Goal: Check status

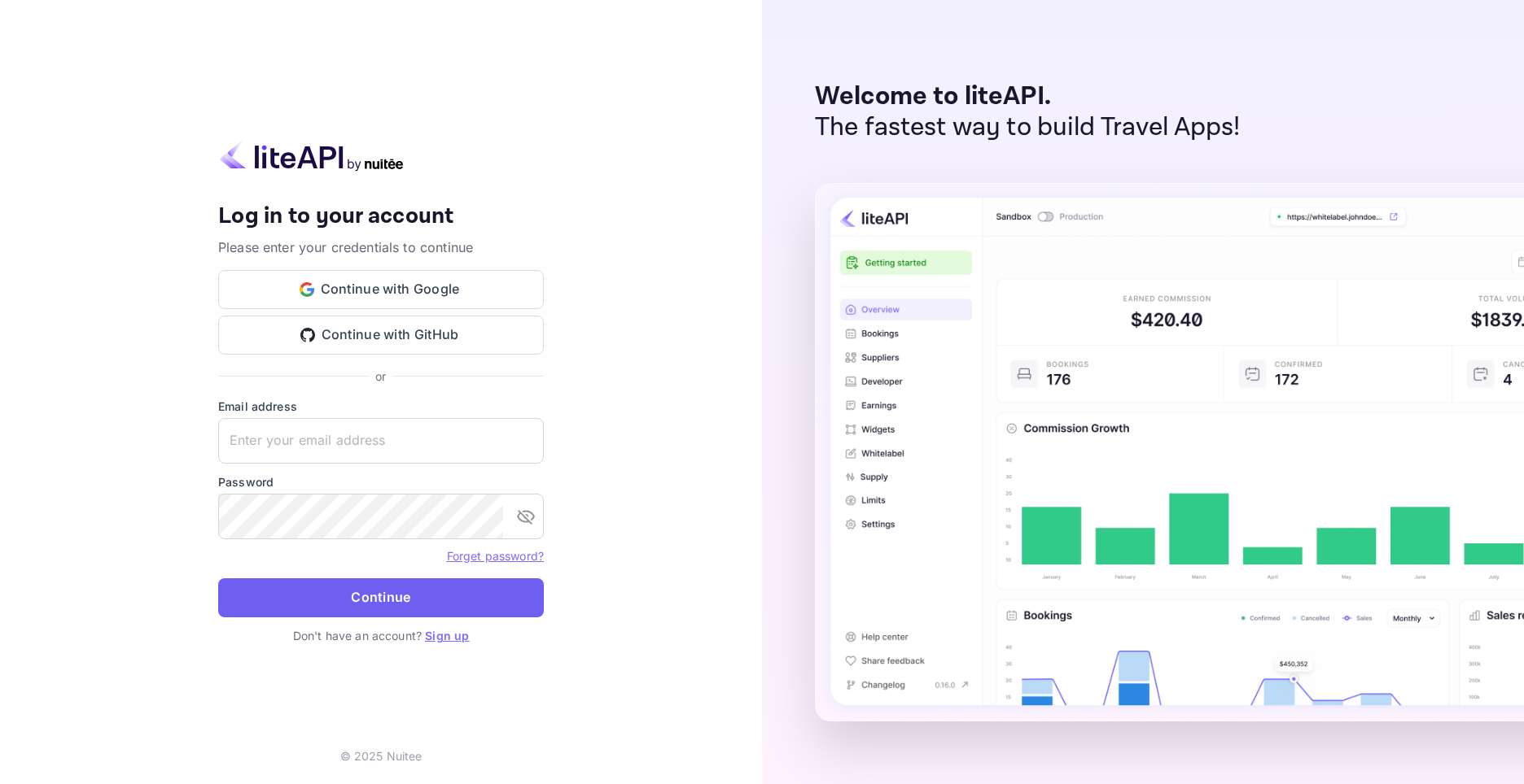
type input "[EMAIL_ADDRESS][DOMAIN_NAME]"
click at [428, 594] on button "Continue" at bounding box center [381, 597] width 326 height 39
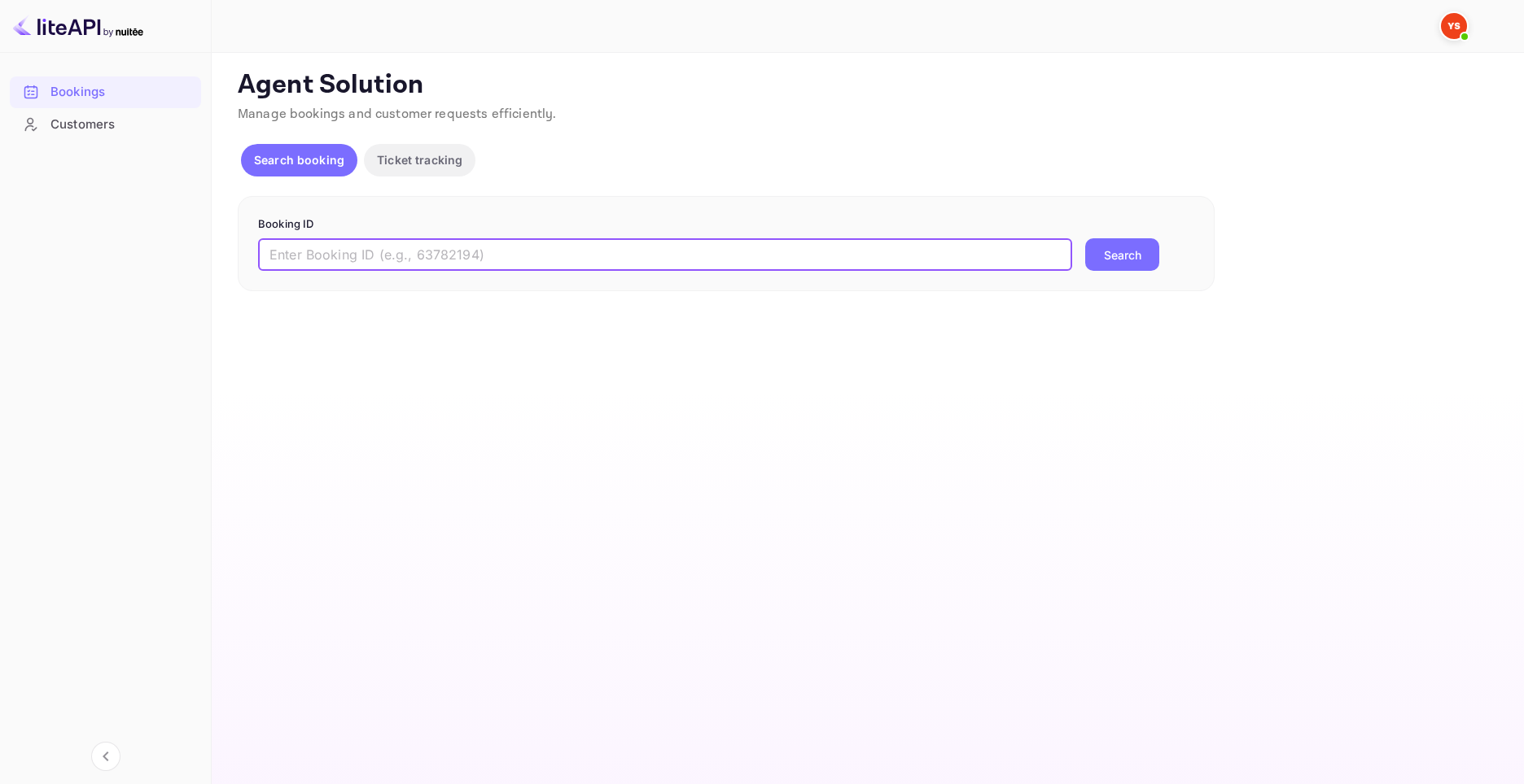
click at [355, 252] on input "text" at bounding box center [664, 254] width 814 height 32
paste input "6827664"
type input "6827664"
click at [1113, 246] on button "Search" at bounding box center [1122, 254] width 74 height 32
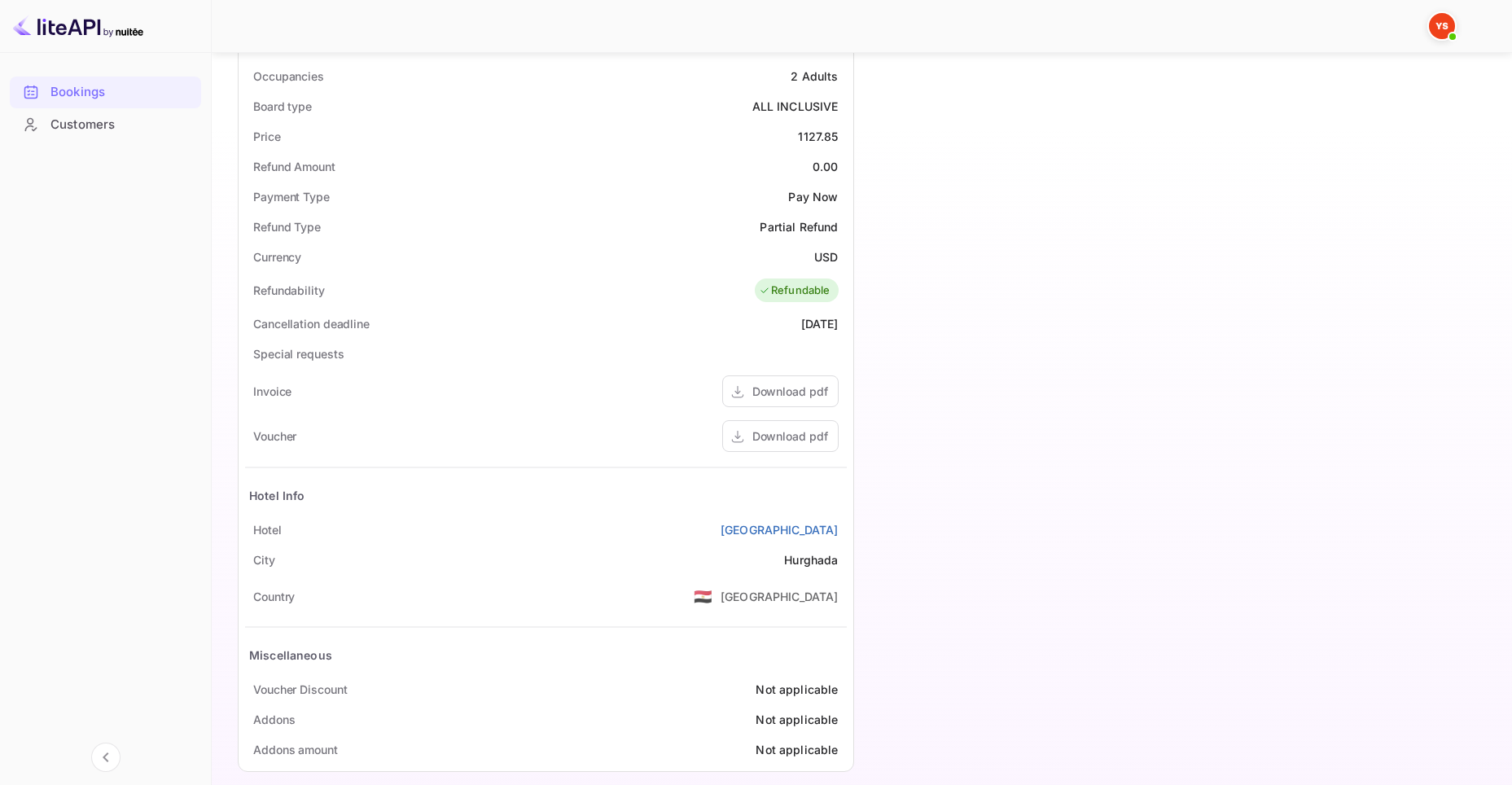
scroll to position [527, 0]
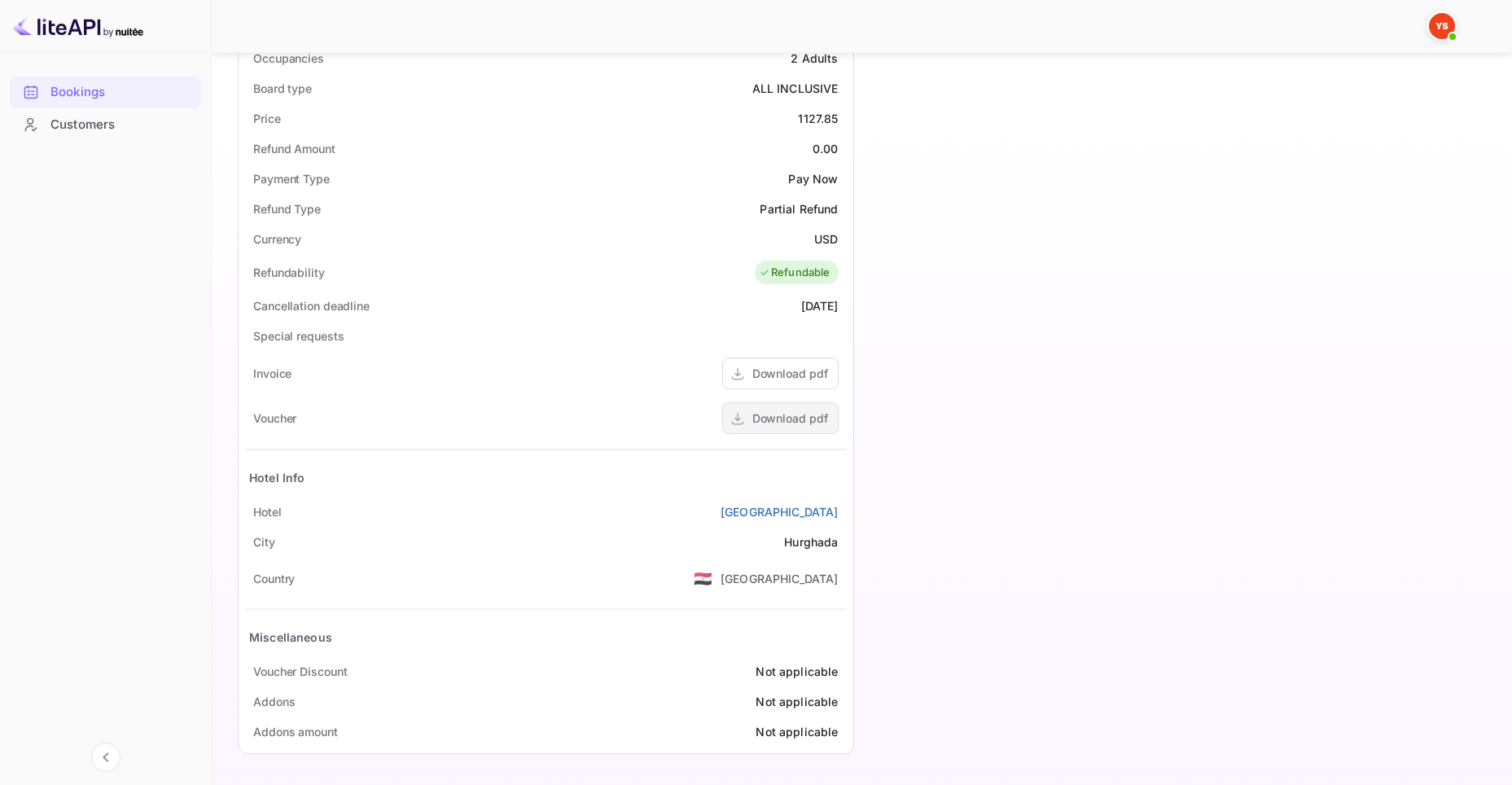
click at [777, 418] on div "Download pdf" at bounding box center [790, 418] width 76 height 17
drag, startPoint x: 608, startPoint y: 511, endPoint x: 842, endPoint y: 510, distance: 234.0
click at [842, 510] on div "[GEOGRAPHIC_DATA]" at bounding box center [546, 512] width 602 height 30
copy link "[GEOGRAPHIC_DATA]"
click at [994, 280] on div "Timeline Booking confirmed # 3580688 Supplier ID: 6827664 [DATE] 07:51 Message …" at bounding box center [1168, 172] width 629 height 1188
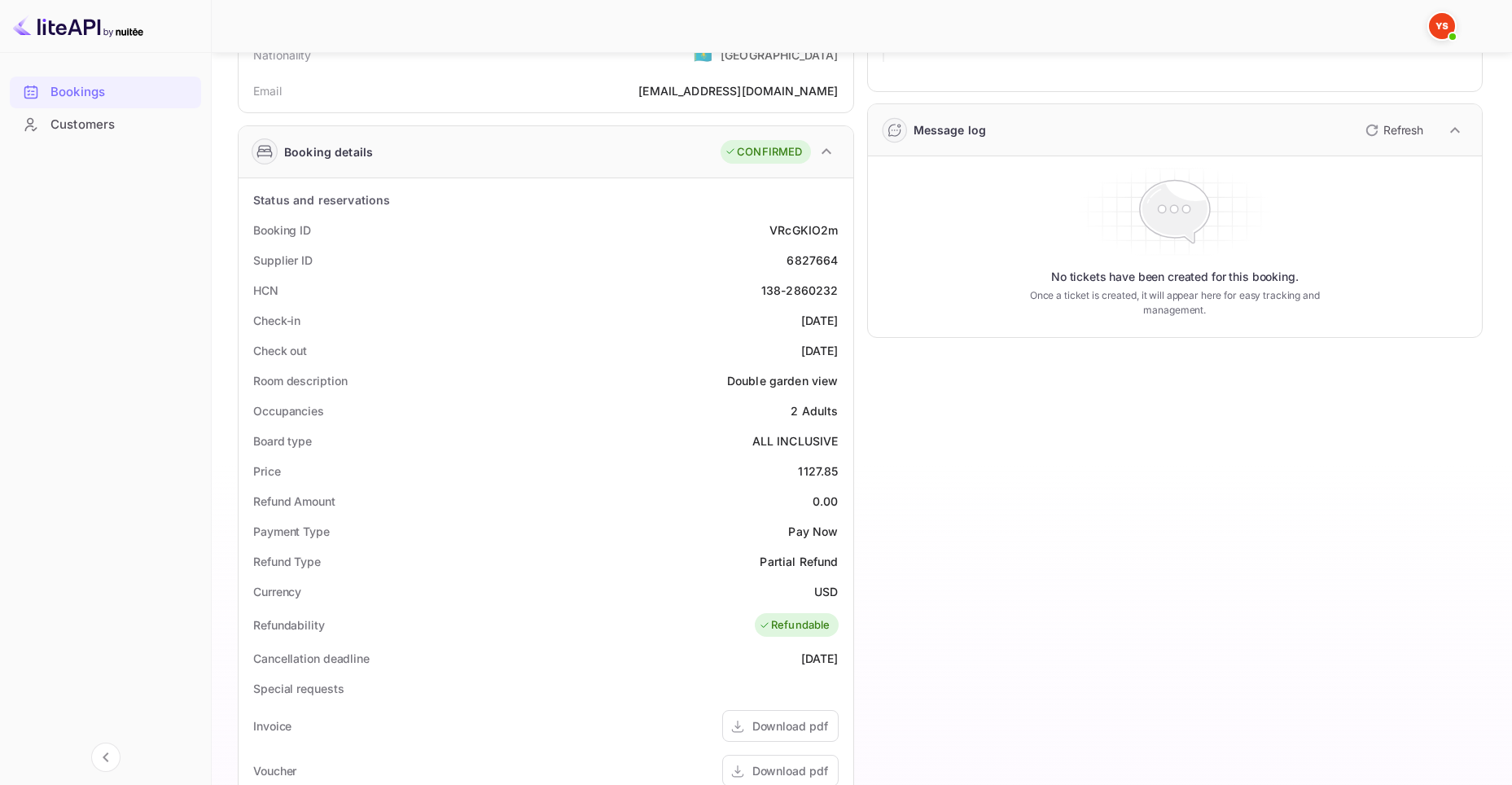
scroll to position [38, 0]
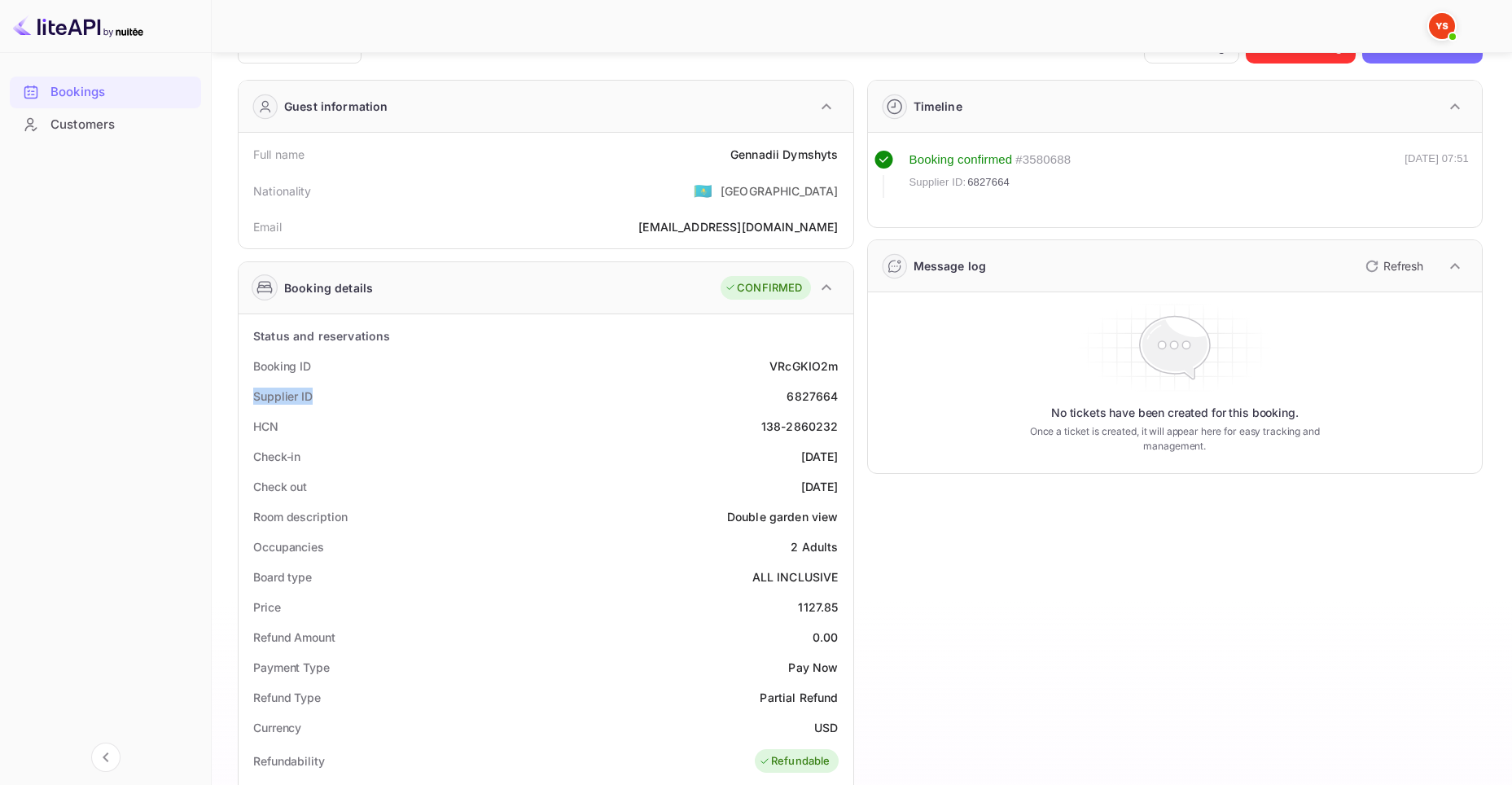
drag, startPoint x: 241, startPoint y: 392, endPoint x: 322, endPoint y: 395, distance: 81.1
click at [322, 395] on div "Status and reservations Booking ID VRcGKIO2m Supplier ID 6827664 HCN 138-286023…" at bounding box center [546, 778] width 615 height 928
copy div "Supplier ID"
drag, startPoint x: 788, startPoint y: 393, endPoint x: 836, endPoint y: 395, distance: 48.0
click at [836, 395] on div "6827664" at bounding box center [812, 396] width 51 height 17
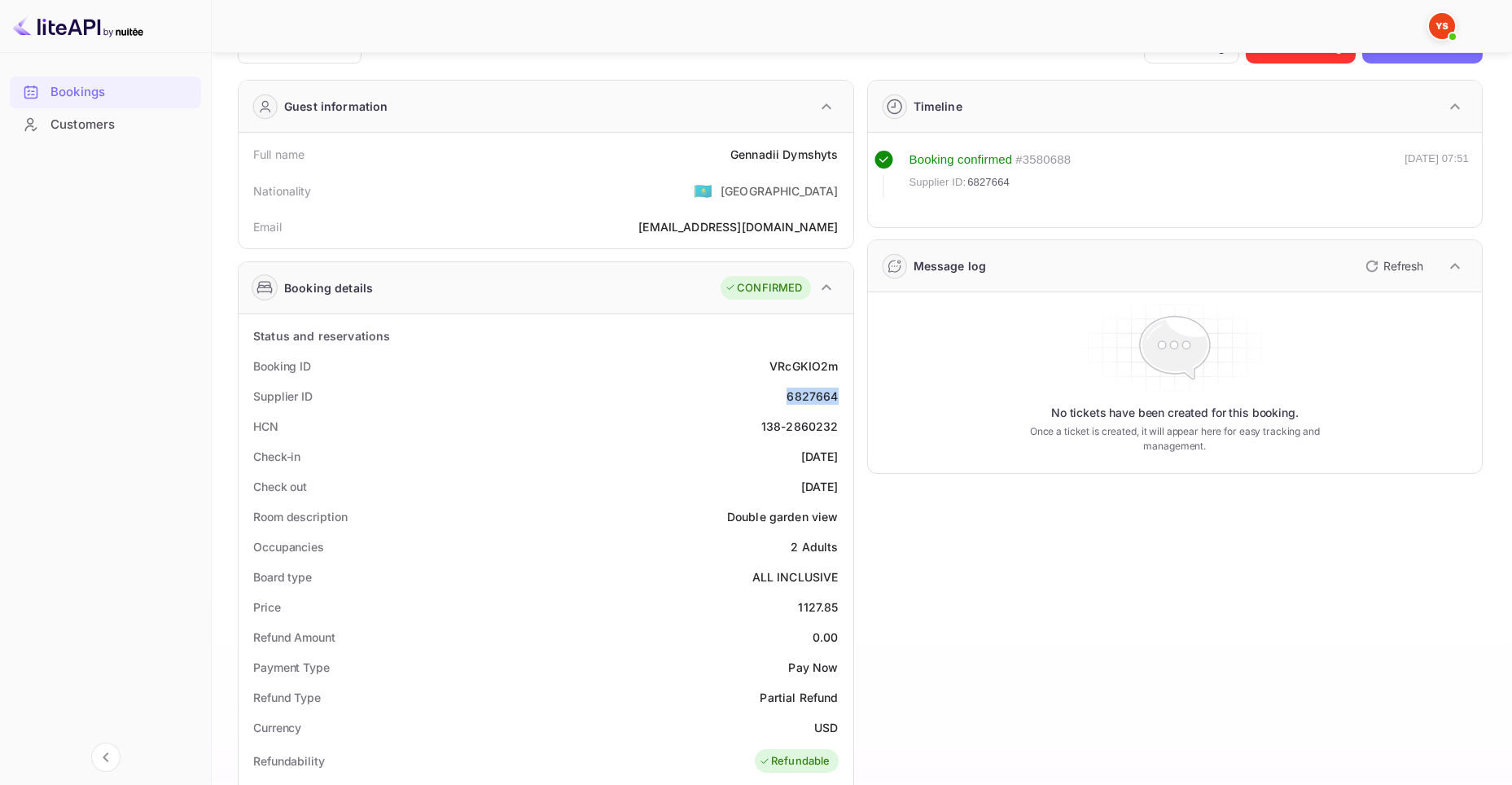
copy div "6827664"
drag, startPoint x: 247, startPoint y: 365, endPoint x: 324, endPoint y: 366, distance: 77.0
click at [324, 366] on div "Booking ID VRcGKIO2m" at bounding box center [546, 366] width 602 height 30
copy div "Booking ID"
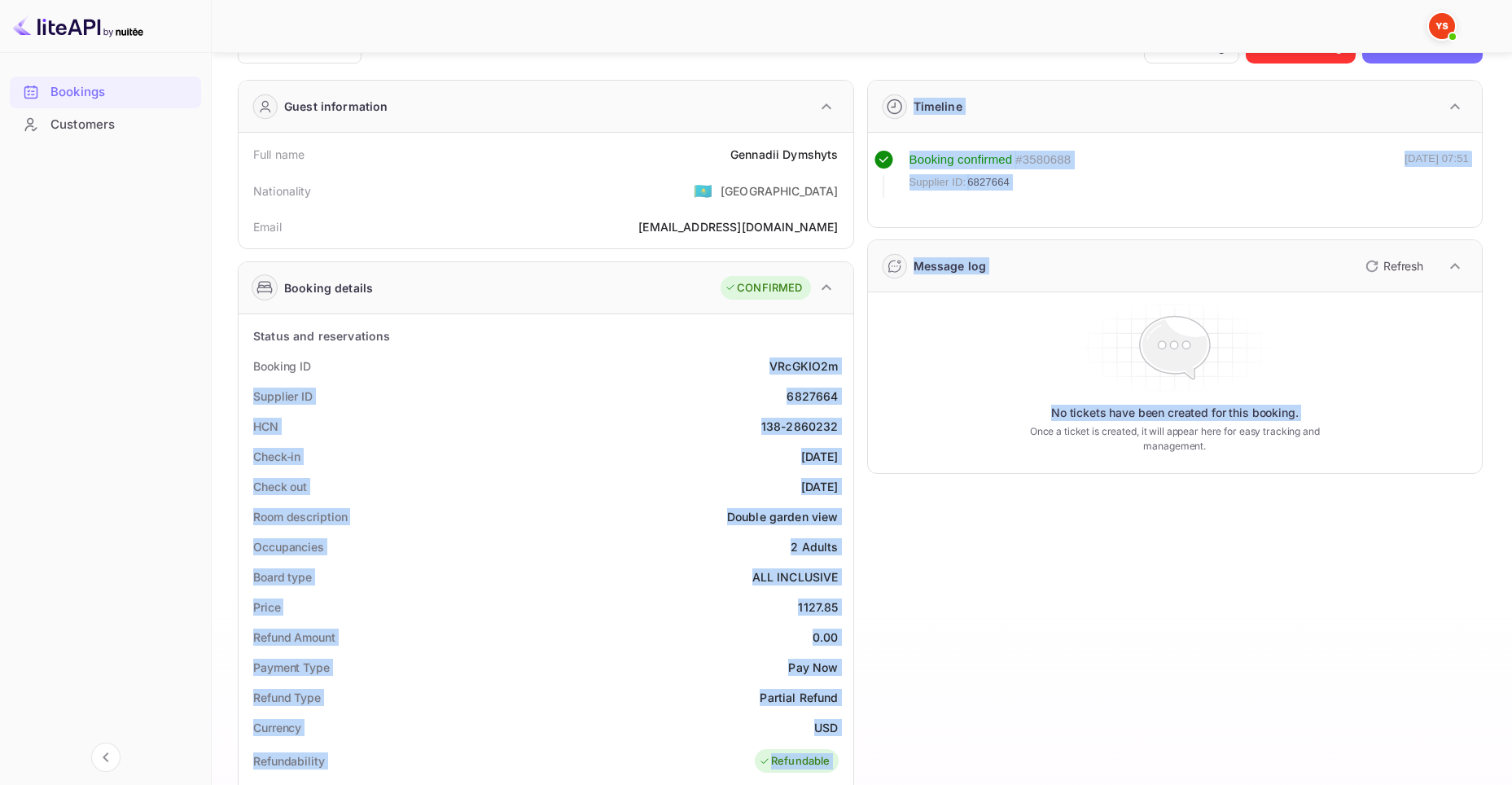
drag, startPoint x: 766, startPoint y: 359, endPoint x: 854, endPoint y: 361, distance: 88.0
click at [854, 361] on div "Guest information Full name Gennadii Dymshyts Nationality 🇰🇿 [DEMOGRAPHIC_DATA]…" at bounding box center [854, 661] width 1258 height 1188
click at [775, 361] on div "VRcGKIO2m" at bounding box center [804, 366] width 69 height 17
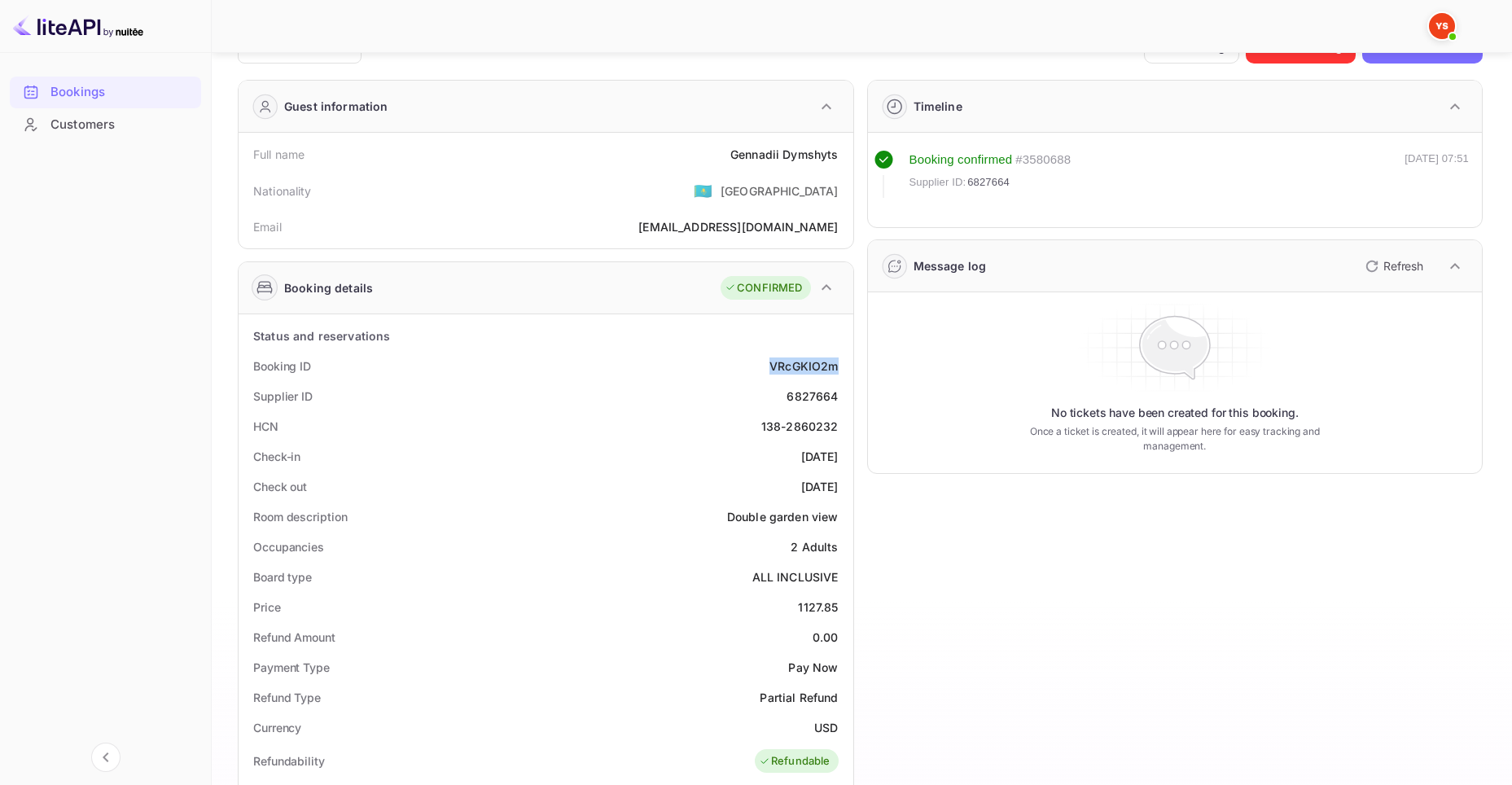
drag, startPoint x: 767, startPoint y: 362, endPoint x: 837, endPoint y: 361, distance: 70.0
click at [837, 361] on div "Booking ID VRcGKIO2m" at bounding box center [546, 366] width 602 height 30
copy div "VRcGKIO2m"
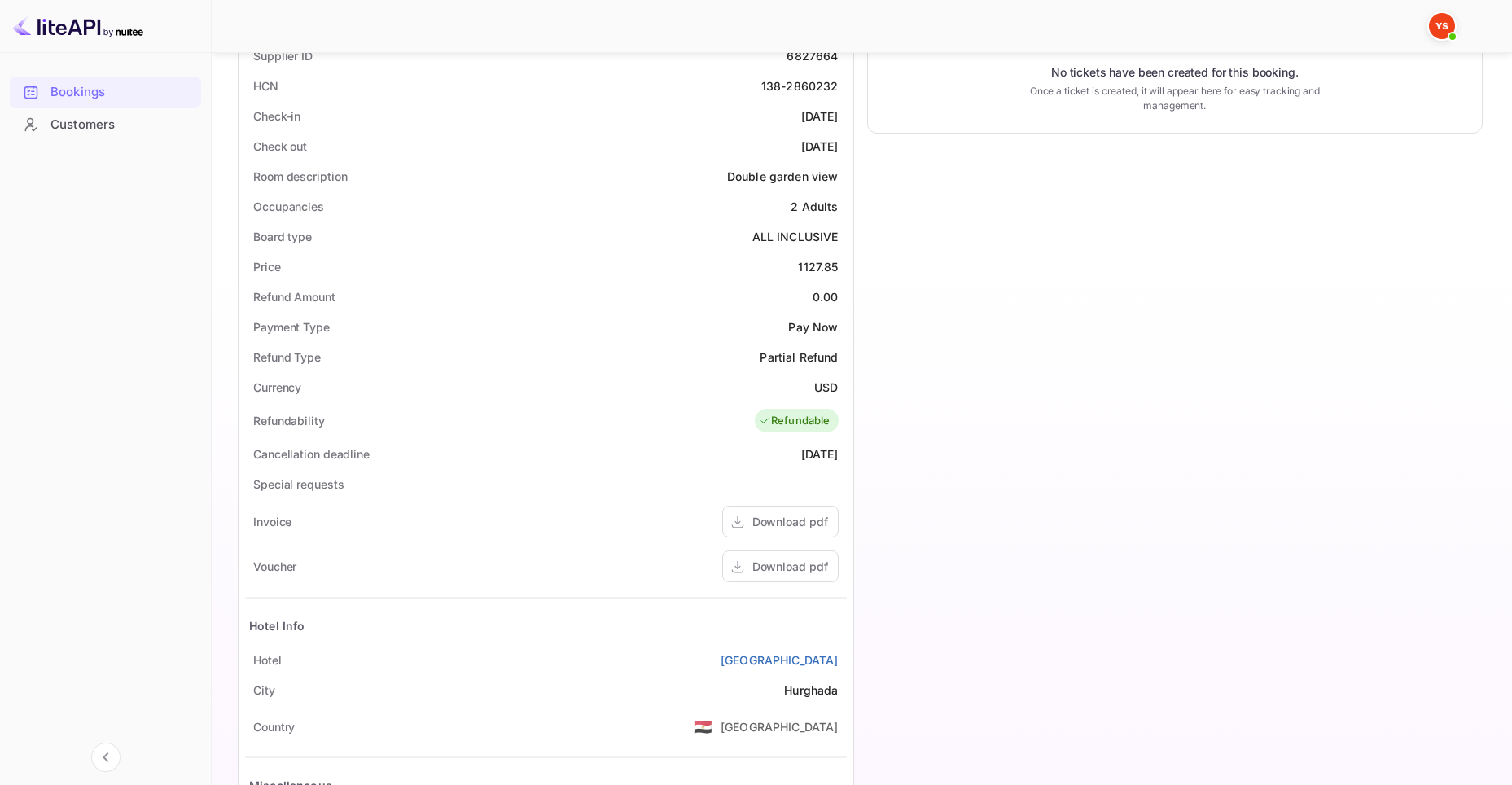
scroll to position [434, 0]
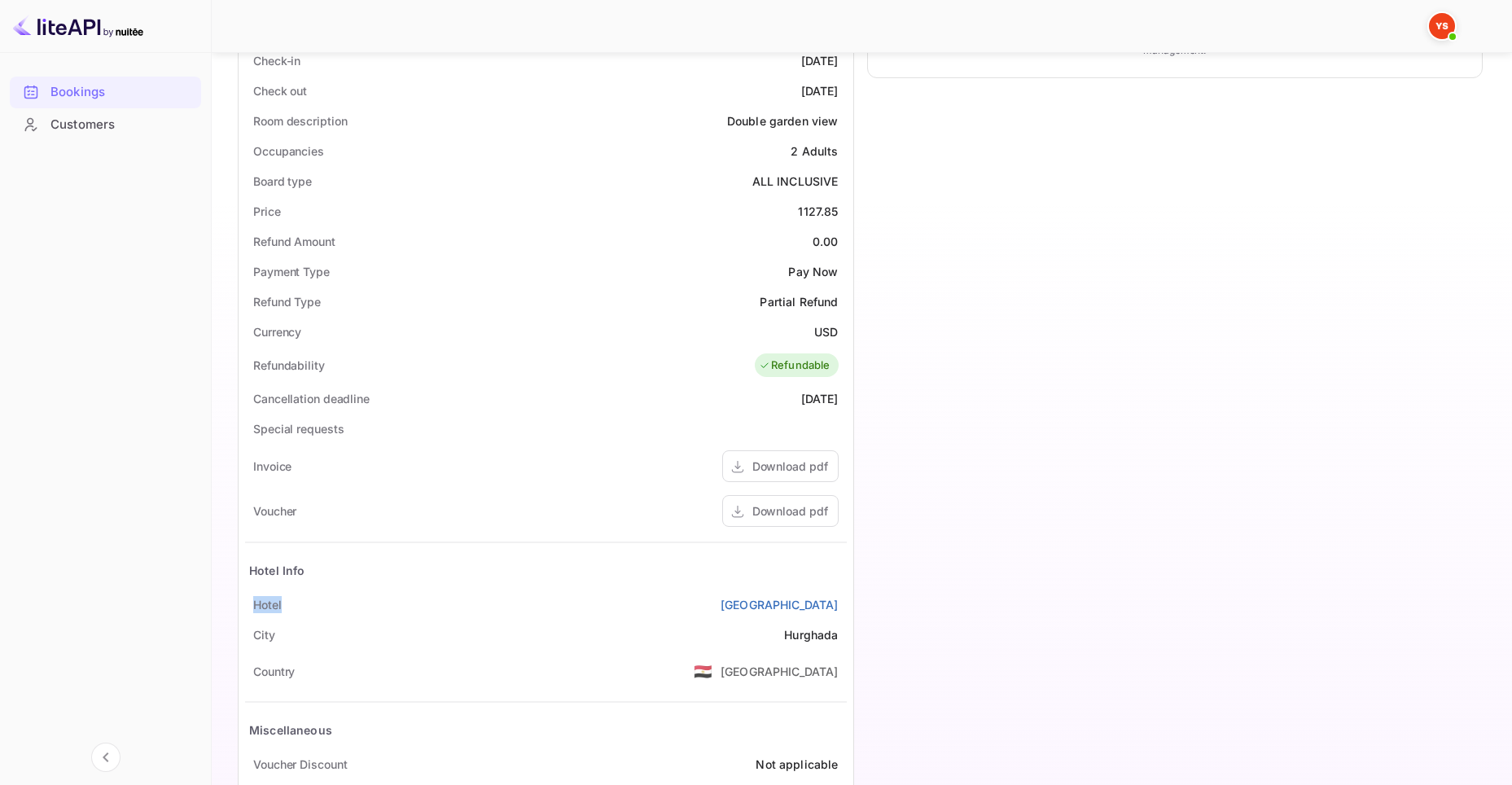
drag, startPoint x: 298, startPoint y: 601, endPoint x: 249, endPoint y: 604, distance: 49.1
click at [249, 604] on div "[GEOGRAPHIC_DATA]" at bounding box center [546, 605] width 602 height 30
copy div "Hotel"
drag, startPoint x: 607, startPoint y: 596, endPoint x: 838, endPoint y: 600, distance: 231.0
click at [838, 600] on div "[GEOGRAPHIC_DATA]" at bounding box center [546, 605] width 602 height 30
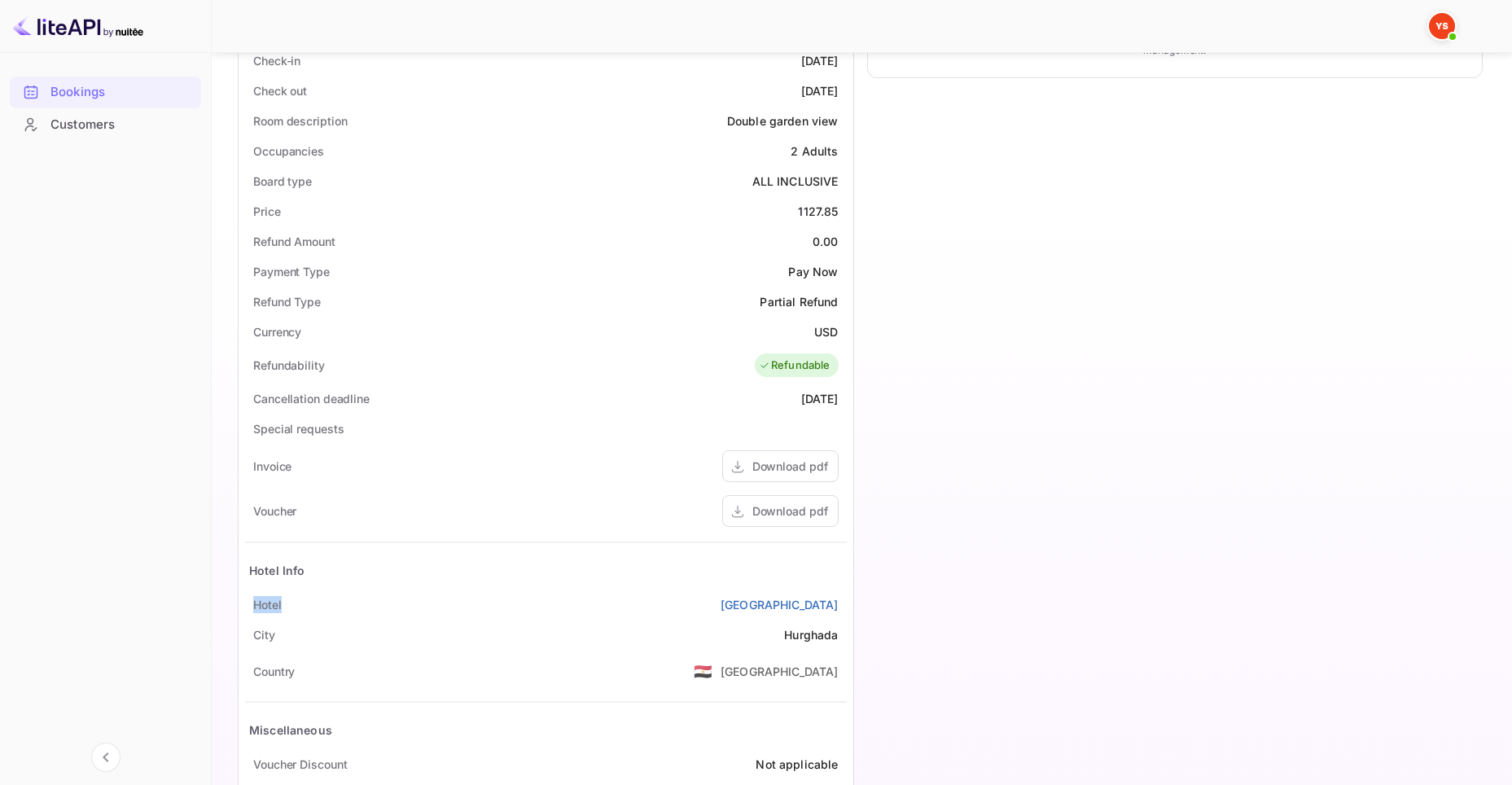
copy link "[GEOGRAPHIC_DATA]"
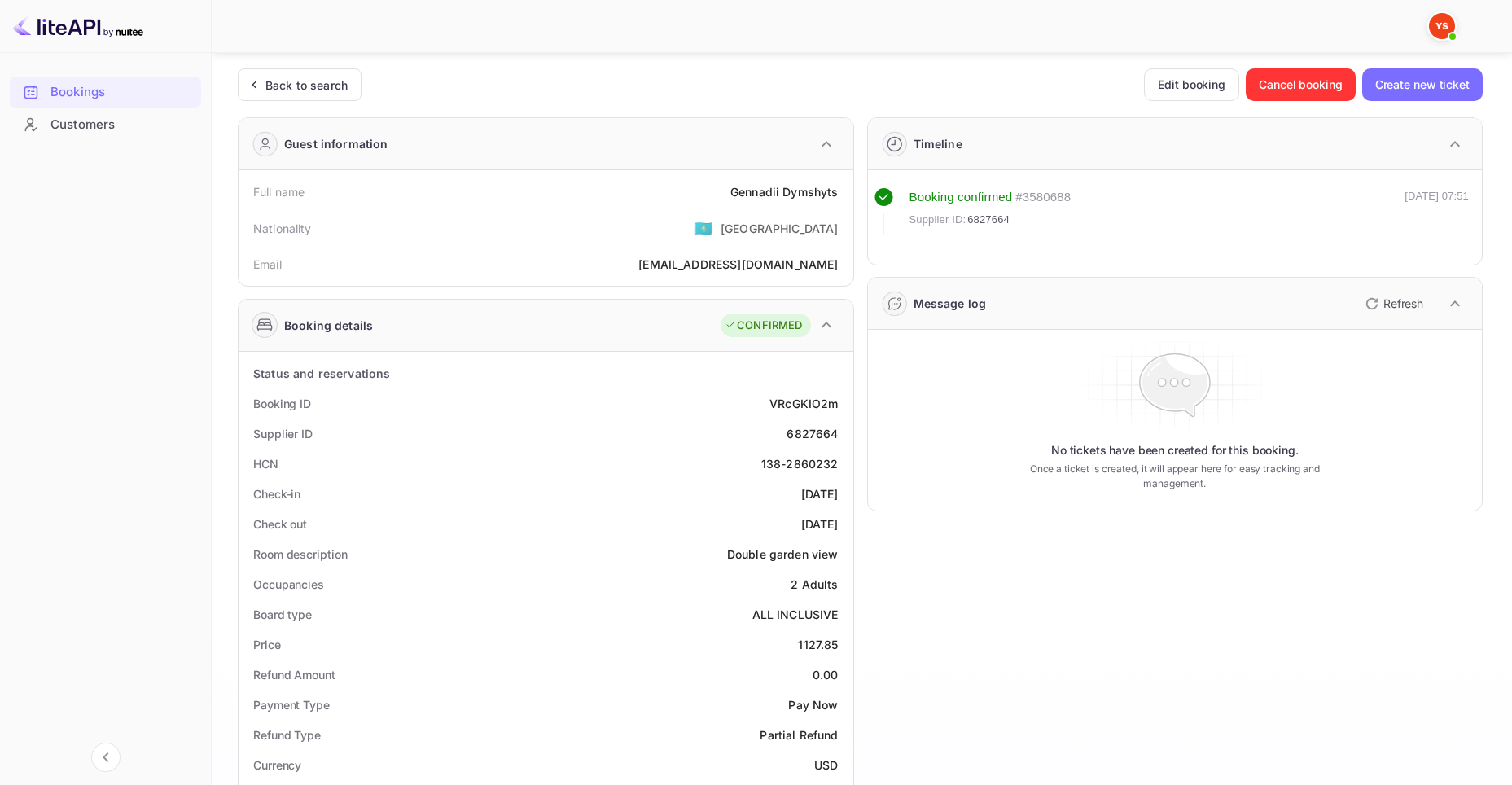
scroll to position [0, 0]
drag, startPoint x: 228, startPoint y: 189, endPoint x: 303, endPoint y: 193, distance: 75.1
click at [303, 193] on div "Unsaved Changes Ticket Affiliate URL [URL][DOMAIN_NAME] Business partner name N…" at bounding box center [851, 673] width 1281 height 1240
copy div "Full name"
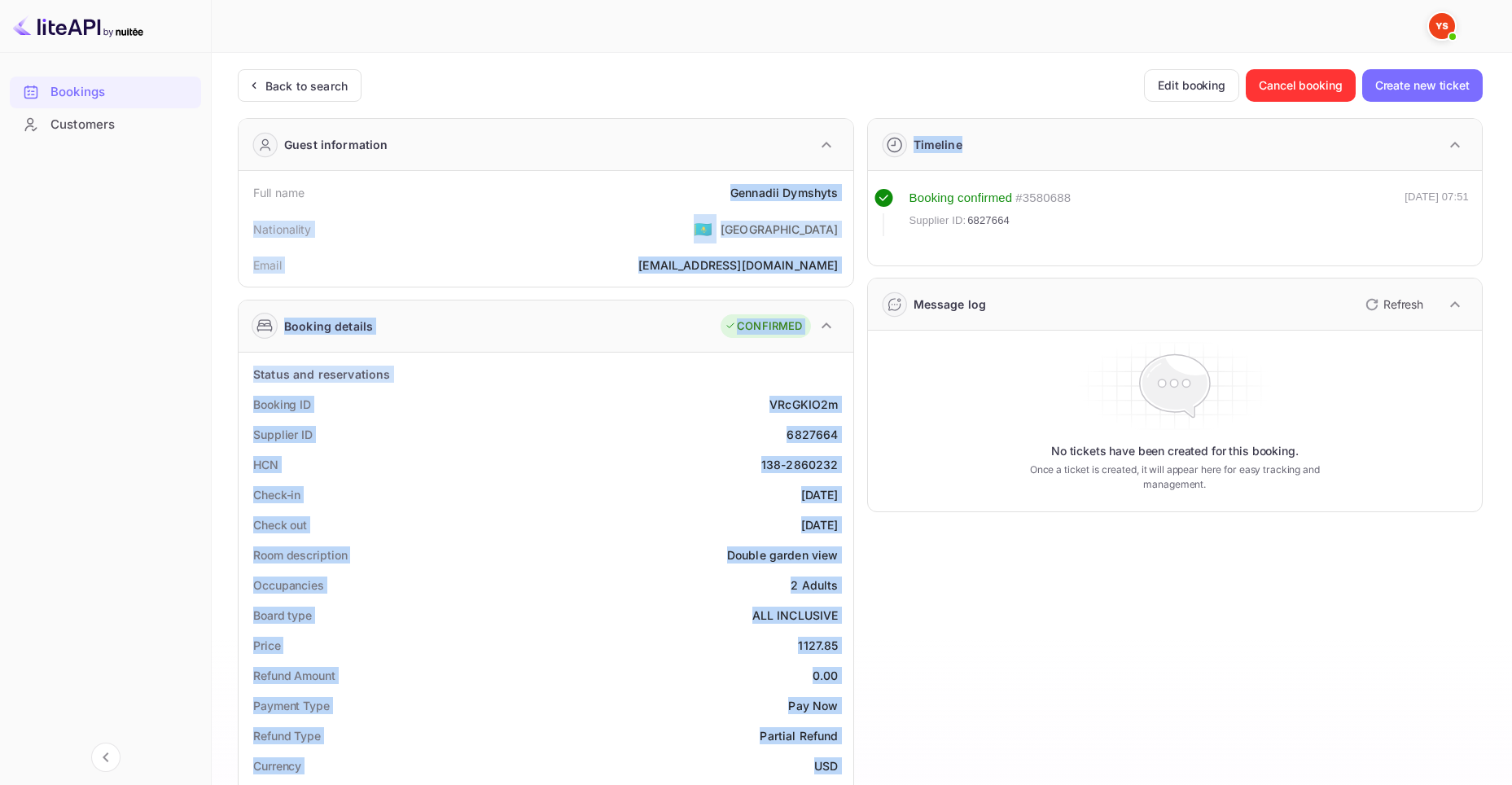
drag, startPoint x: 725, startPoint y: 189, endPoint x: 855, endPoint y: 187, distance: 130.0
click at [855, 187] on div "Guest information Full name Gennadii Dymshyts Nationality 🇰🇿 [DEMOGRAPHIC_DATA]…" at bounding box center [854, 699] width 1258 height 1188
click at [718, 187] on div "Full name [PERSON_NAME]" at bounding box center [546, 193] width 602 height 30
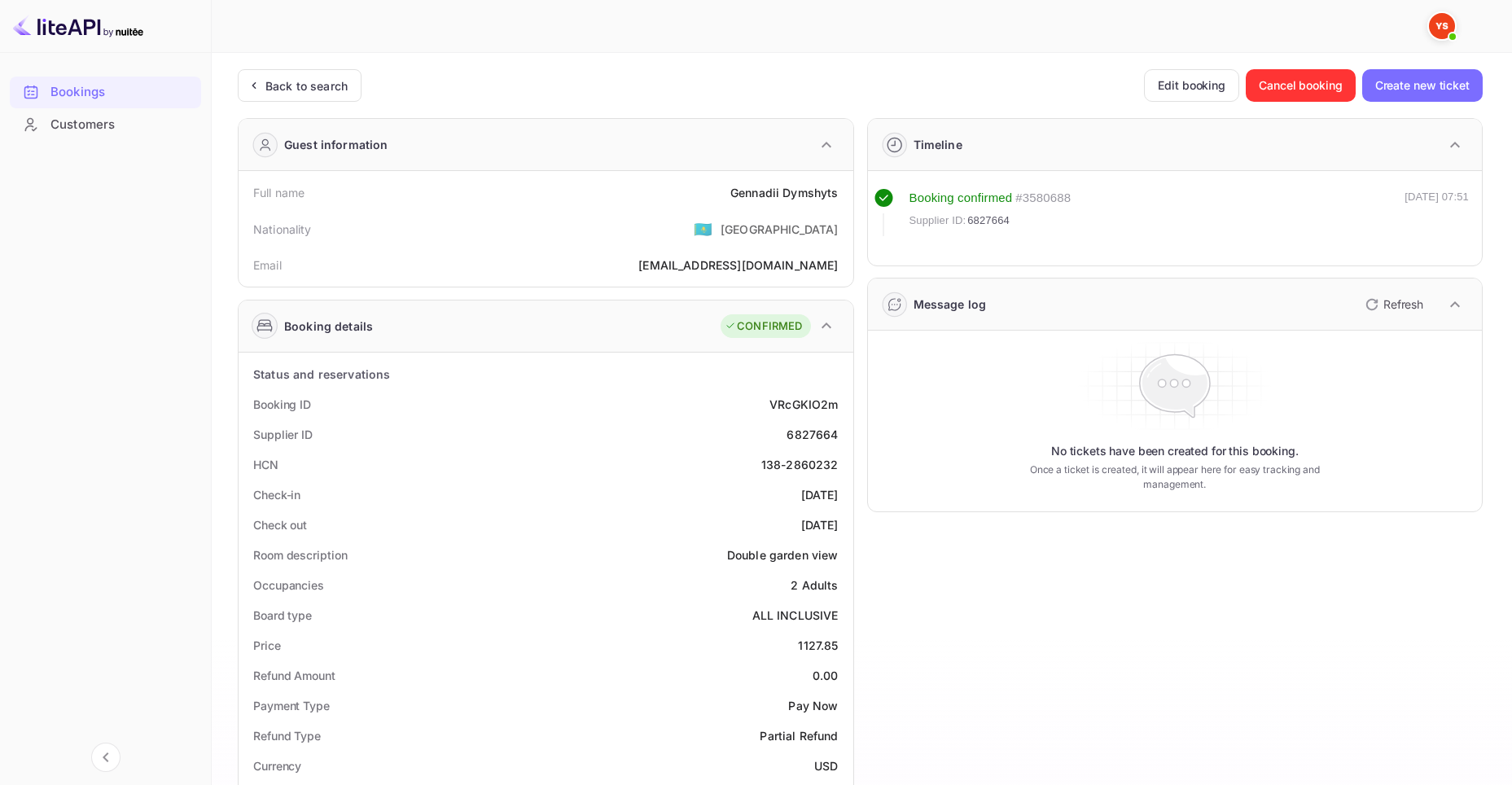
click at [735, 192] on div "Gennadii Dymshyts" at bounding box center [784, 193] width 108 height 17
drag, startPoint x: 727, startPoint y: 192, endPoint x: 837, endPoint y: 192, distance: 110.0
click at [837, 192] on div "Full name [PERSON_NAME]" at bounding box center [546, 193] width 602 height 30
copy div "Gennadii Dymshyts"
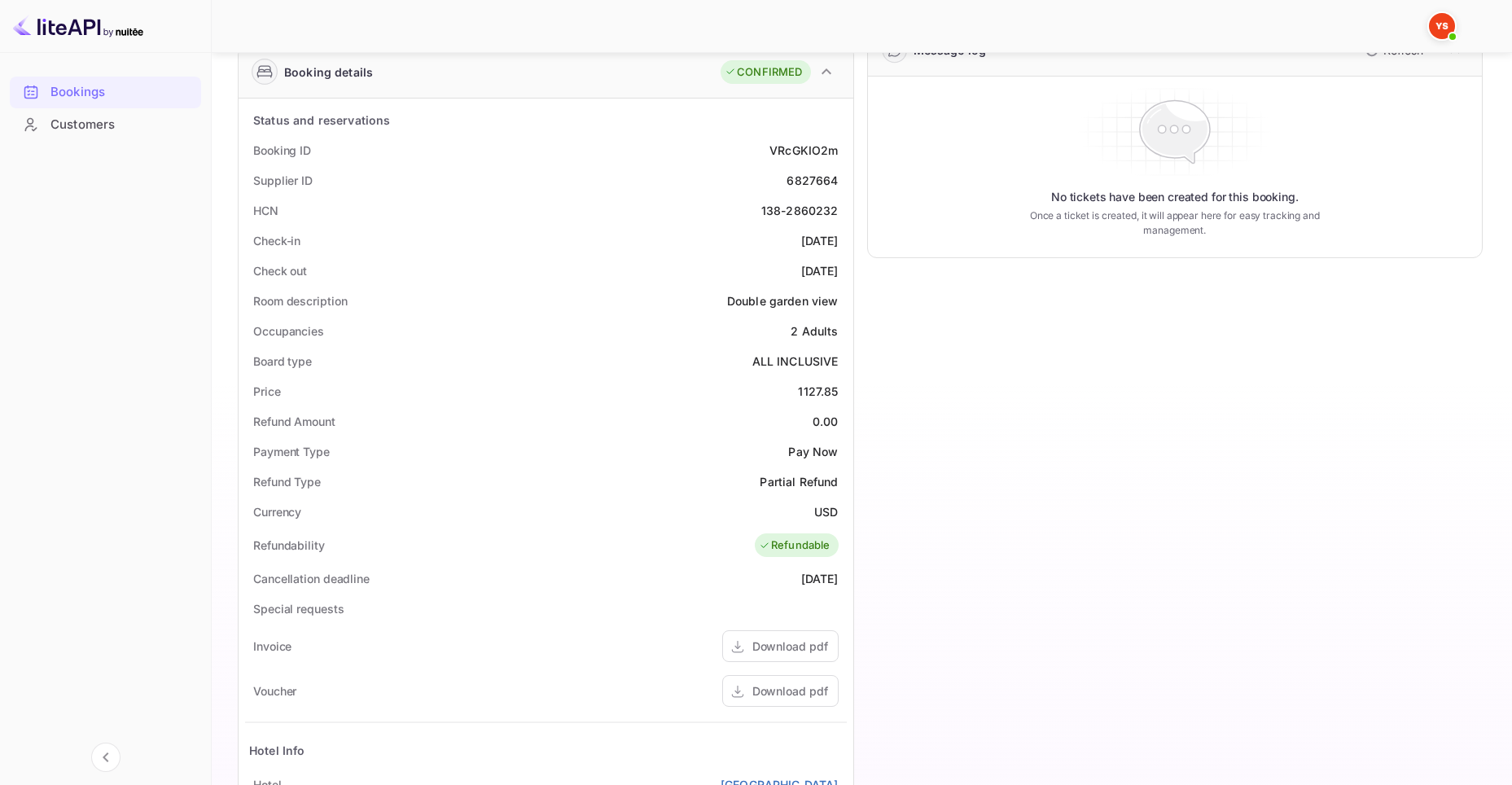
scroll to position [271, 0]
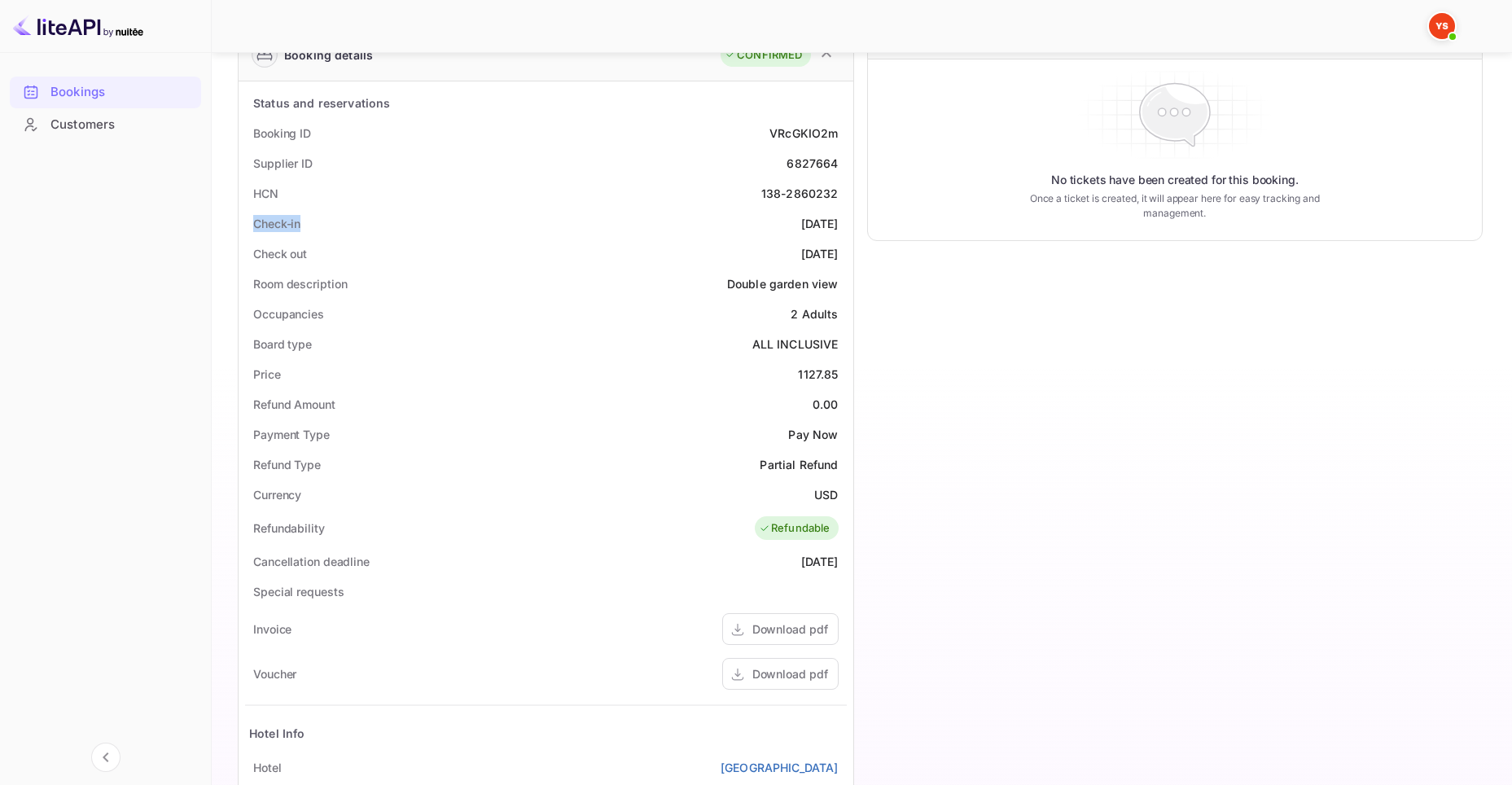
drag, startPoint x: 246, startPoint y: 217, endPoint x: 326, endPoint y: 228, distance: 80.8
click at [326, 228] on div "Check-in [DATE]" at bounding box center [546, 223] width 602 height 30
copy div "Check-in"
drag, startPoint x: 762, startPoint y: 220, endPoint x: 839, endPoint y: 222, distance: 77.0
click at [839, 222] on div "Check-in [DATE]" at bounding box center [546, 223] width 602 height 30
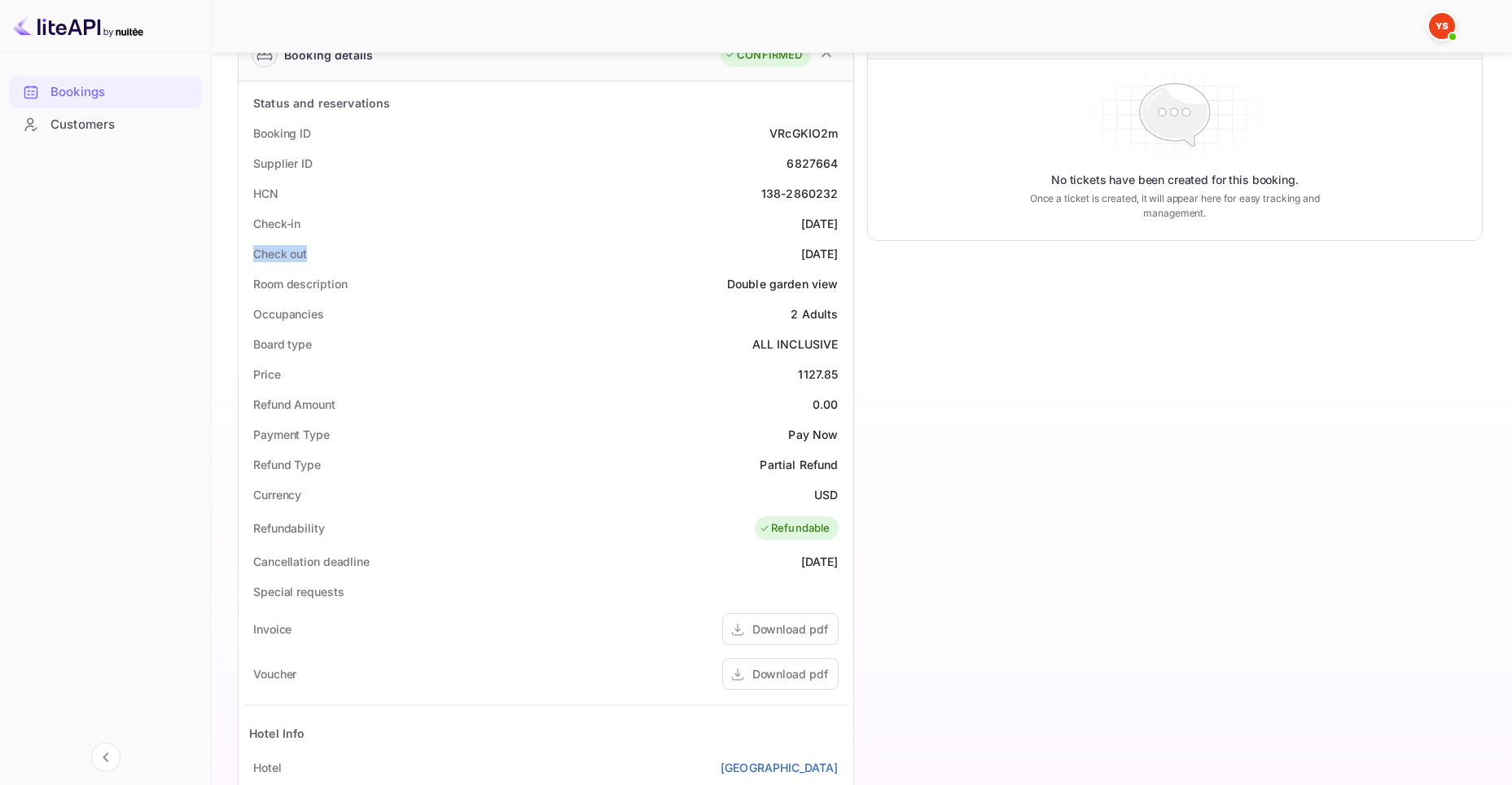
drag, startPoint x: 246, startPoint y: 244, endPoint x: 308, endPoint y: 252, distance: 62.5
click at [308, 252] on div "Check out [DATE]" at bounding box center [546, 254] width 602 height 30
drag, startPoint x: 769, startPoint y: 251, endPoint x: 843, endPoint y: 250, distance: 74.0
click at [843, 250] on div "Check out [DATE]" at bounding box center [546, 254] width 602 height 30
